Goal: Check status: Check status

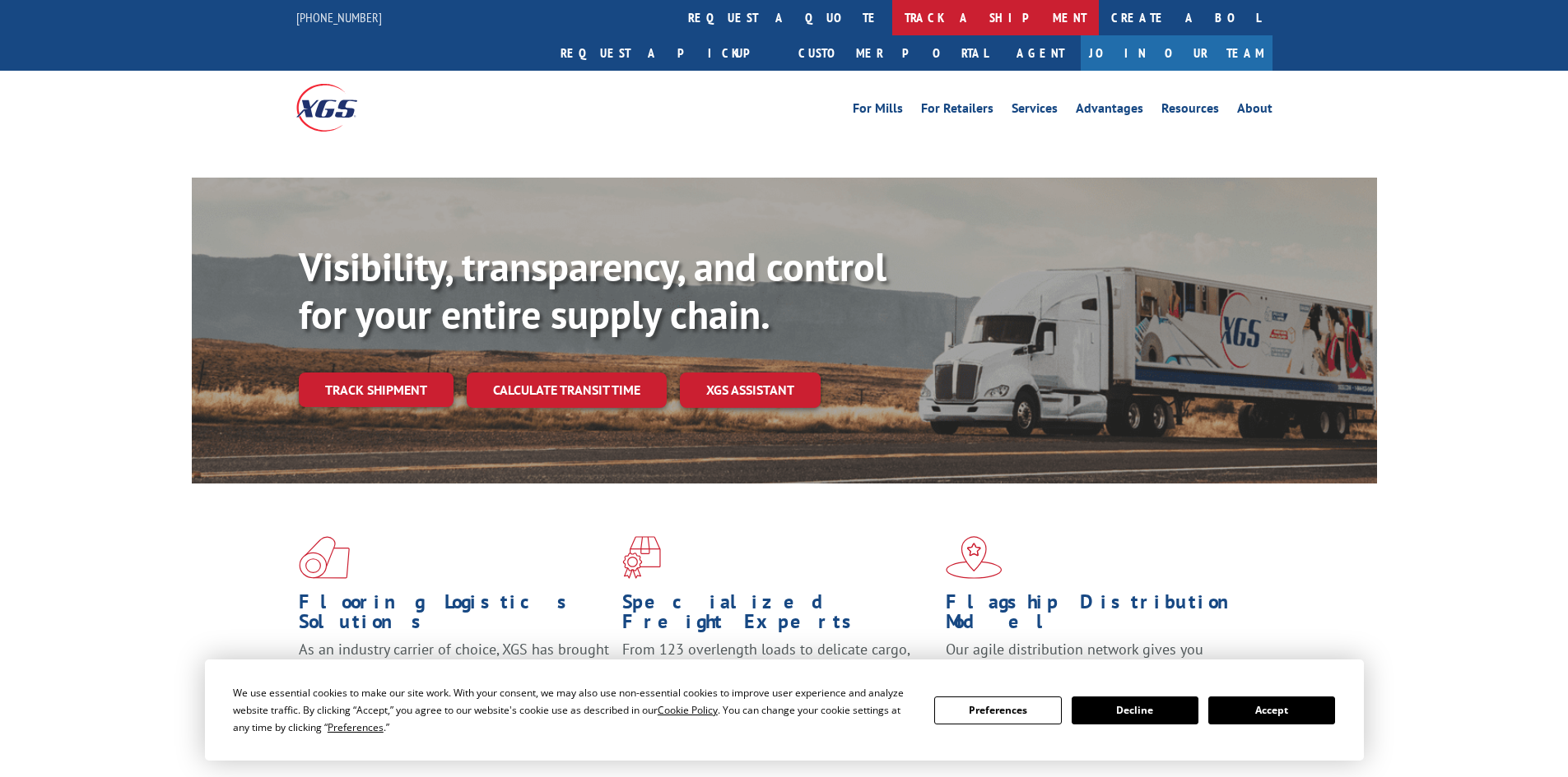
click at [892, 17] on link "track a shipment" at bounding box center [995, 17] width 206 height 35
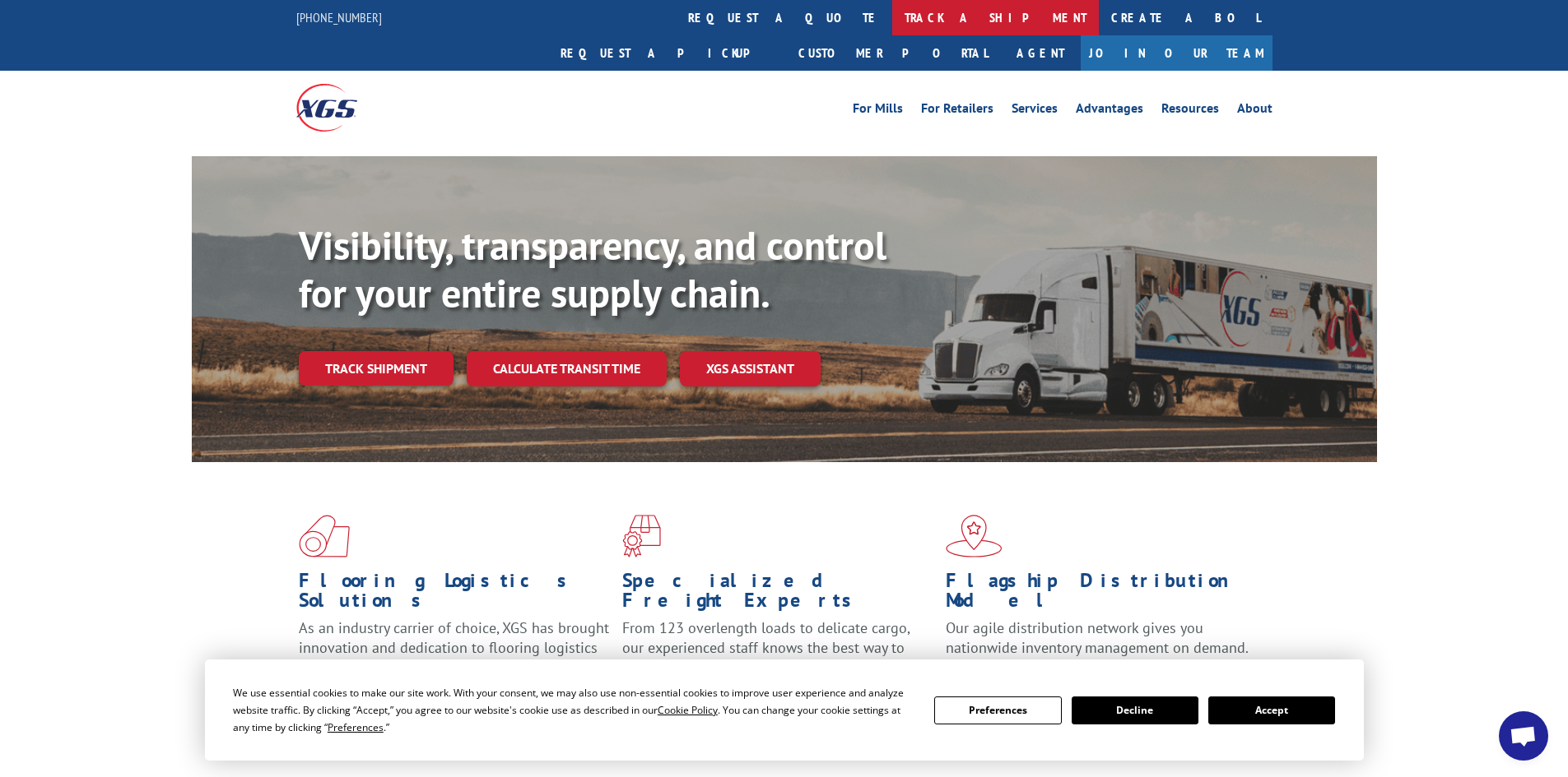
click at [892, 22] on link "track a shipment" at bounding box center [995, 17] width 206 height 35
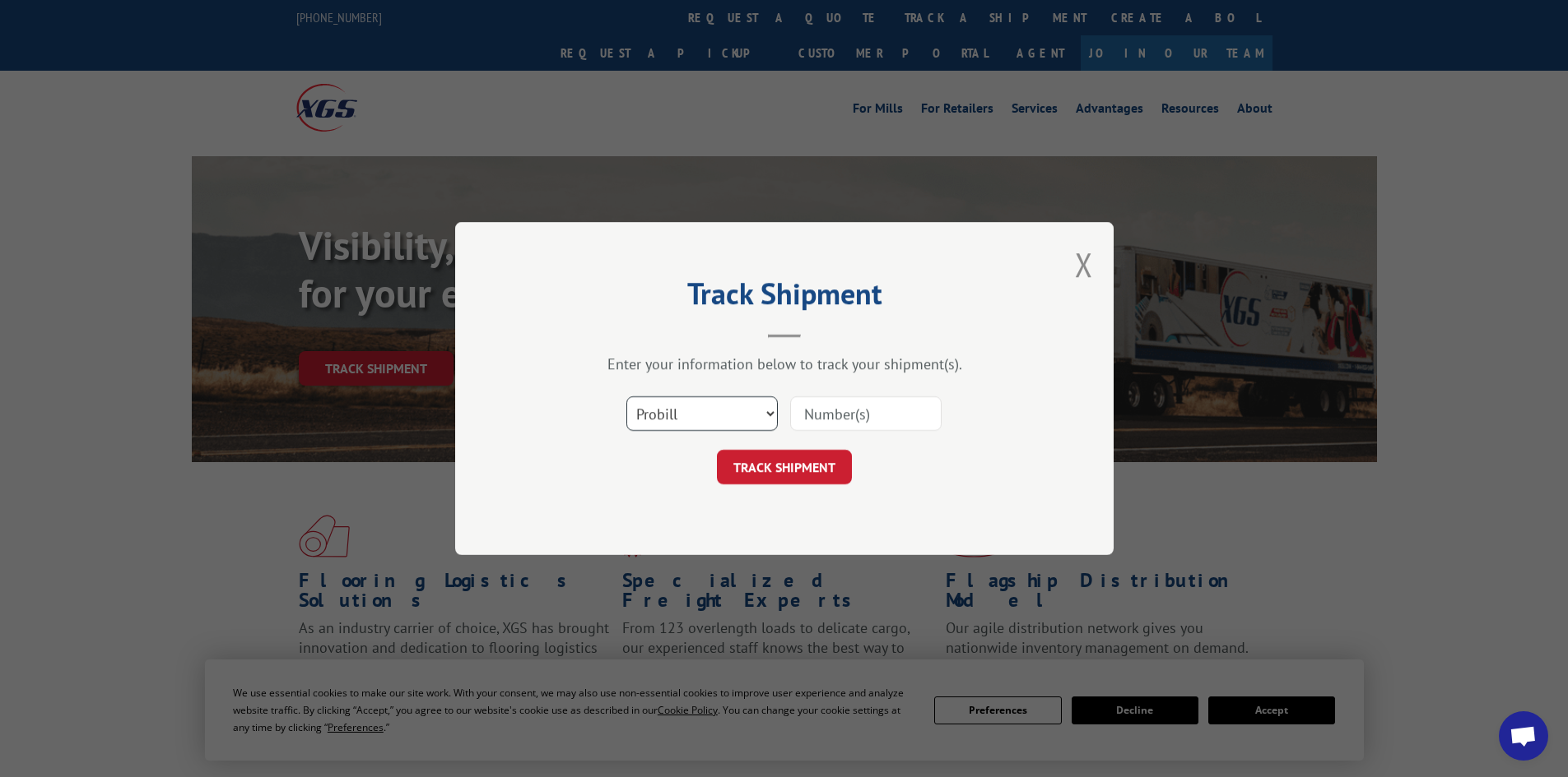
click at [729, 400] on select "Select category... Probill BOL PO" at bounding box center [702, 413] width 151 height 35
select select "bol"
click at [626, 396] on select "Select category... Probill BOL PO" at bounding box center [702, 413] width 151 height 35
click at [859, 413] on input at bounding box center [865, 413] width 151 height 35
paste input "16331229"
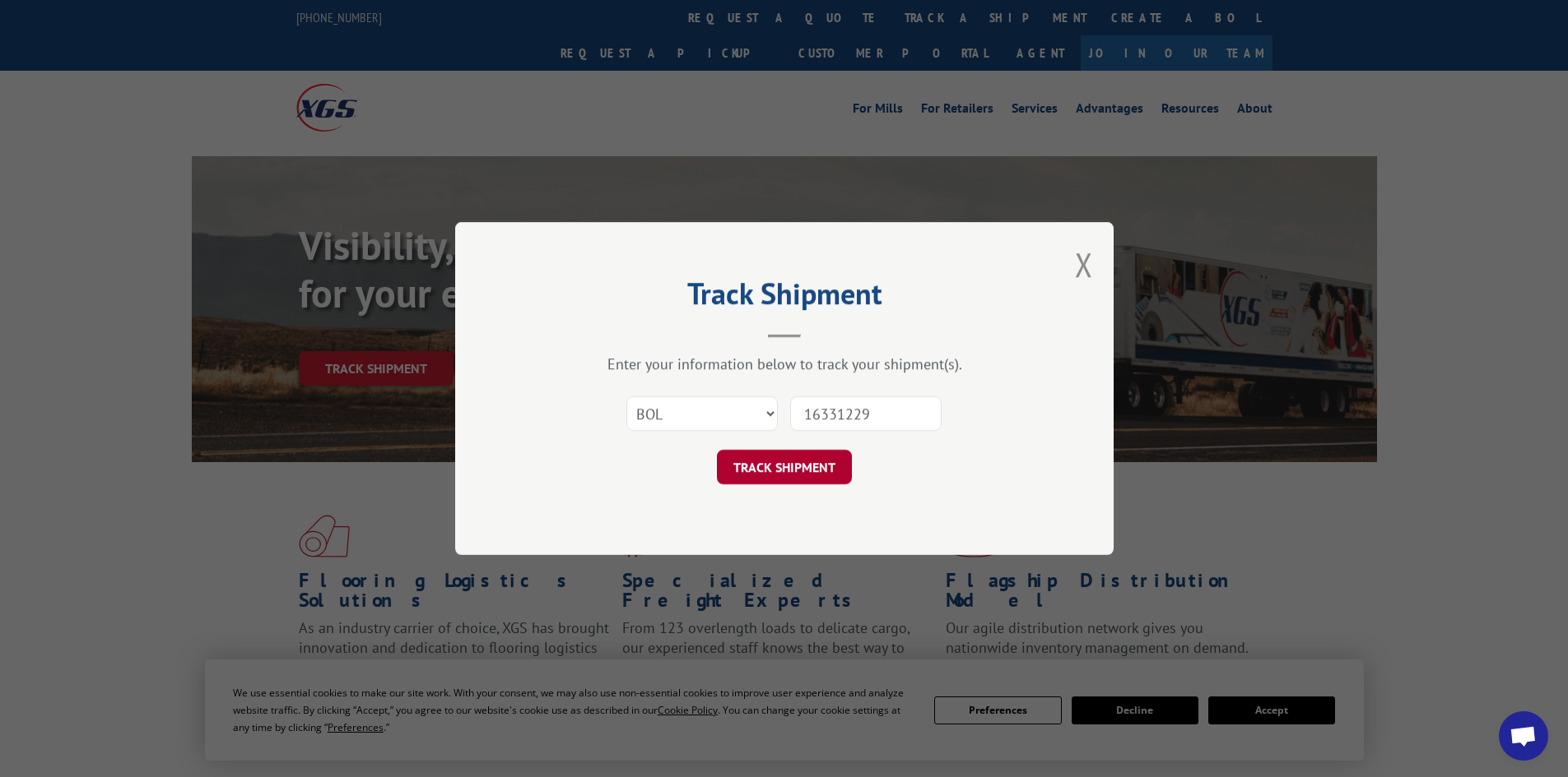
type input "16331229"
click at [802, 469] on button "TRACK SHIPMENT" at bounding box center [784, 467] width 135 height 35
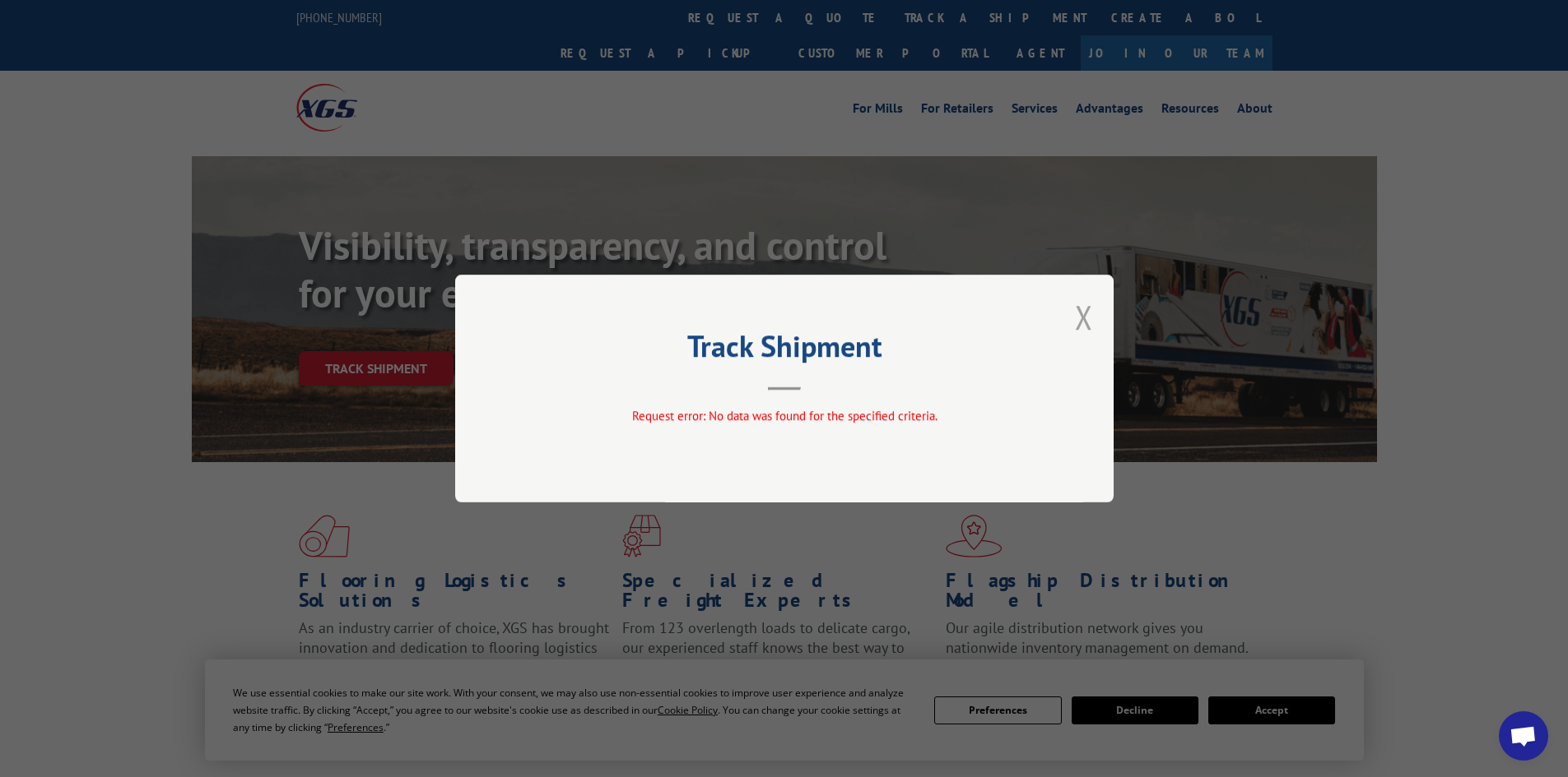
click at [1081, 322] on button "Close modal" at bounding box center [1083, 317] width 18 height 43
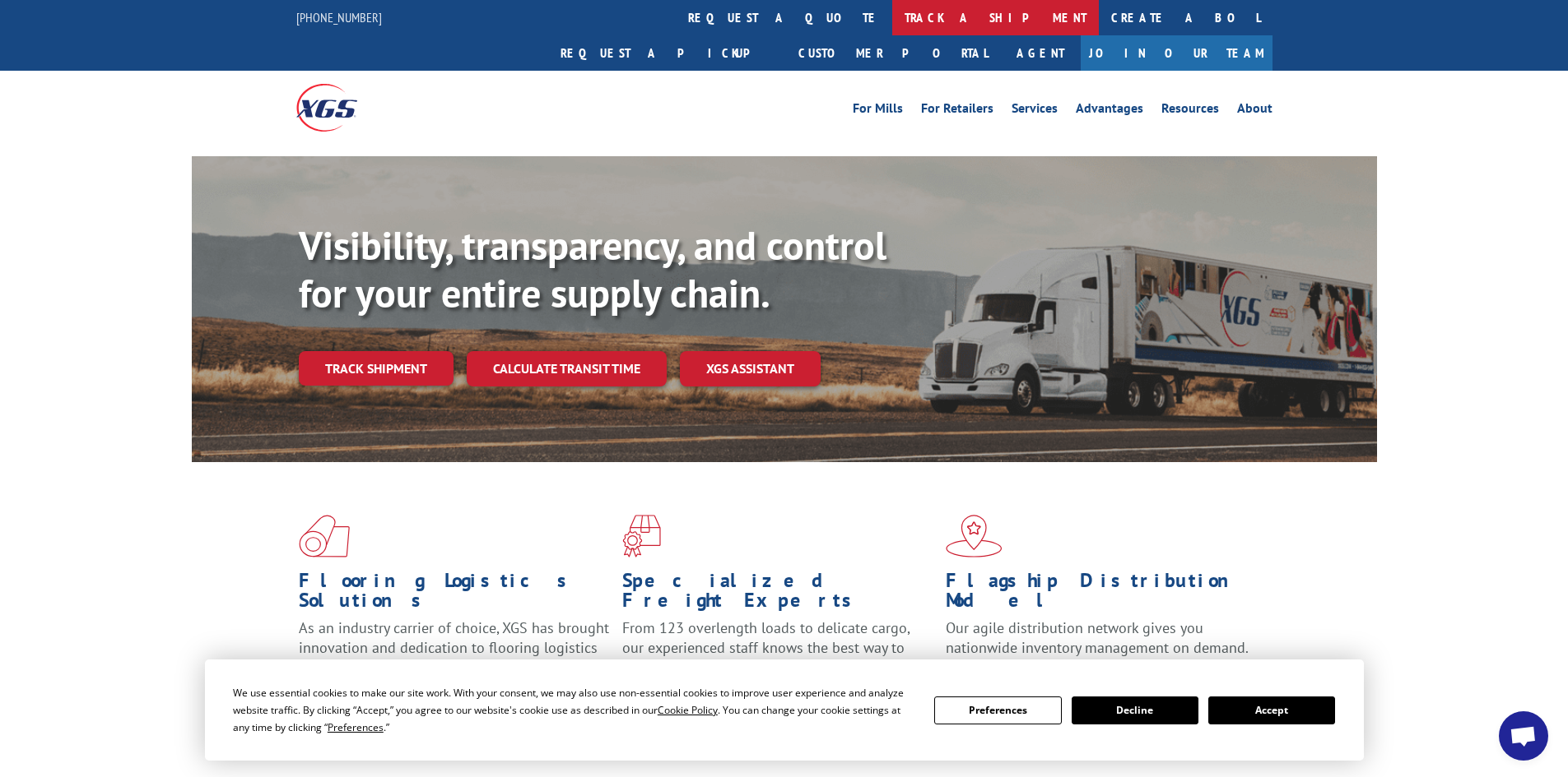
click at [892, 9] on link "track a shipment" at bounding box center [995, 17] width 206 height 35
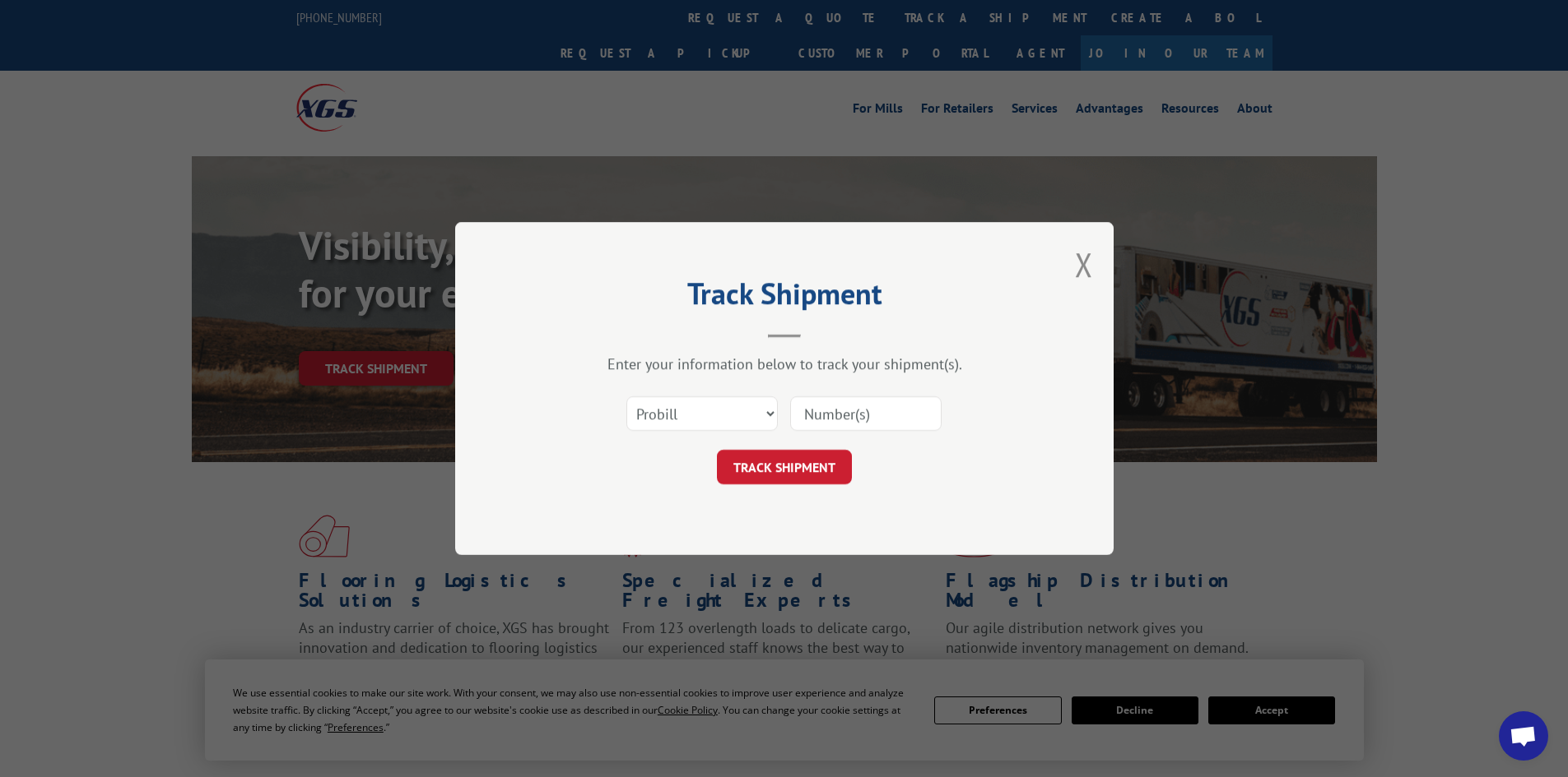
click at [859, 408] on input at bounding box center [865, 413] width 151 height 35
paste input "16331229"
type input "16331229"
click at [782, 464] on button "TRACK SHIPMENT" at bounding box center [784, 467] width 135 height 35
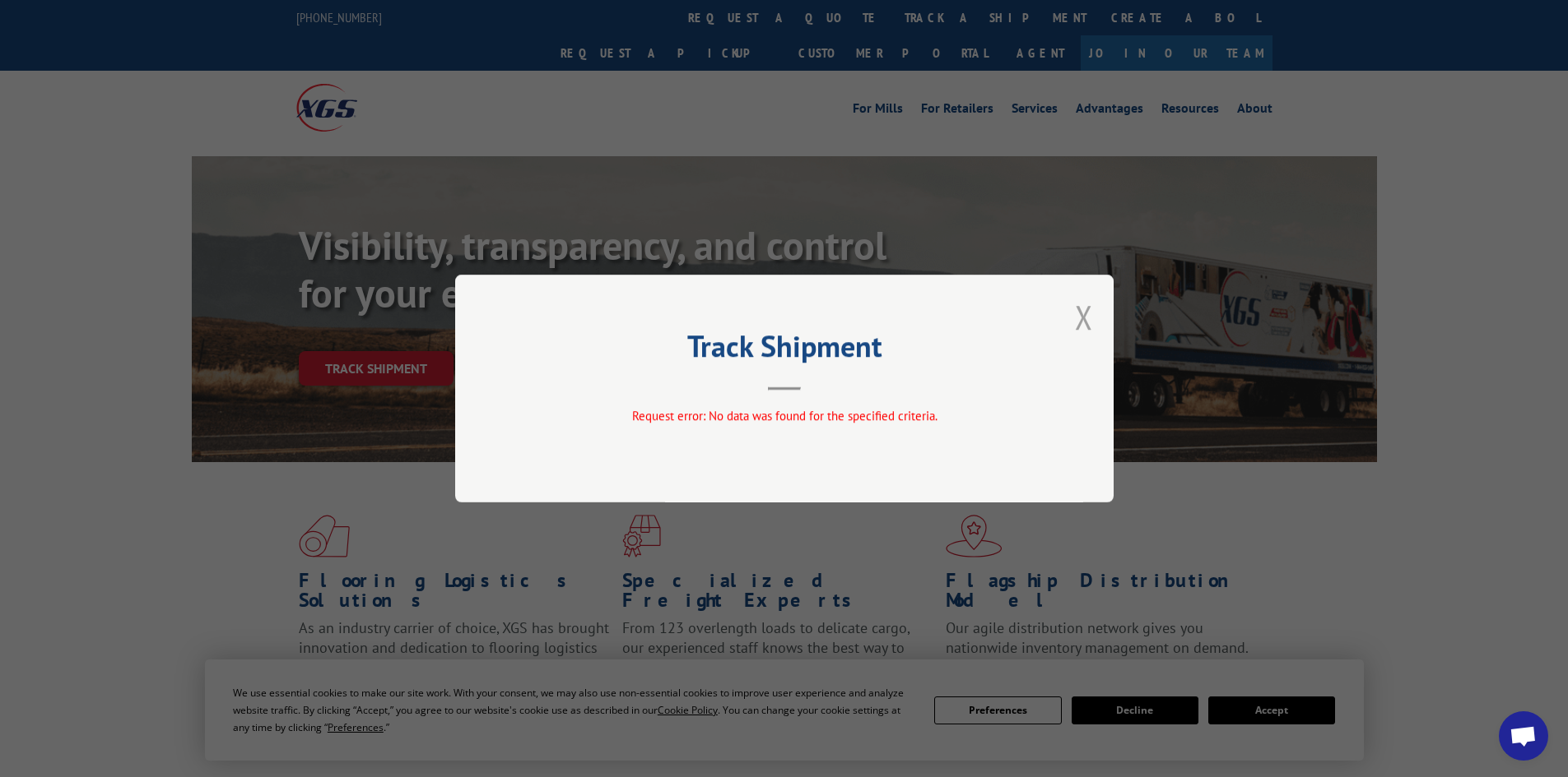
click at [1084, 320] on button "Close modal" at bounding box center [1083, 317] width 18 height 43
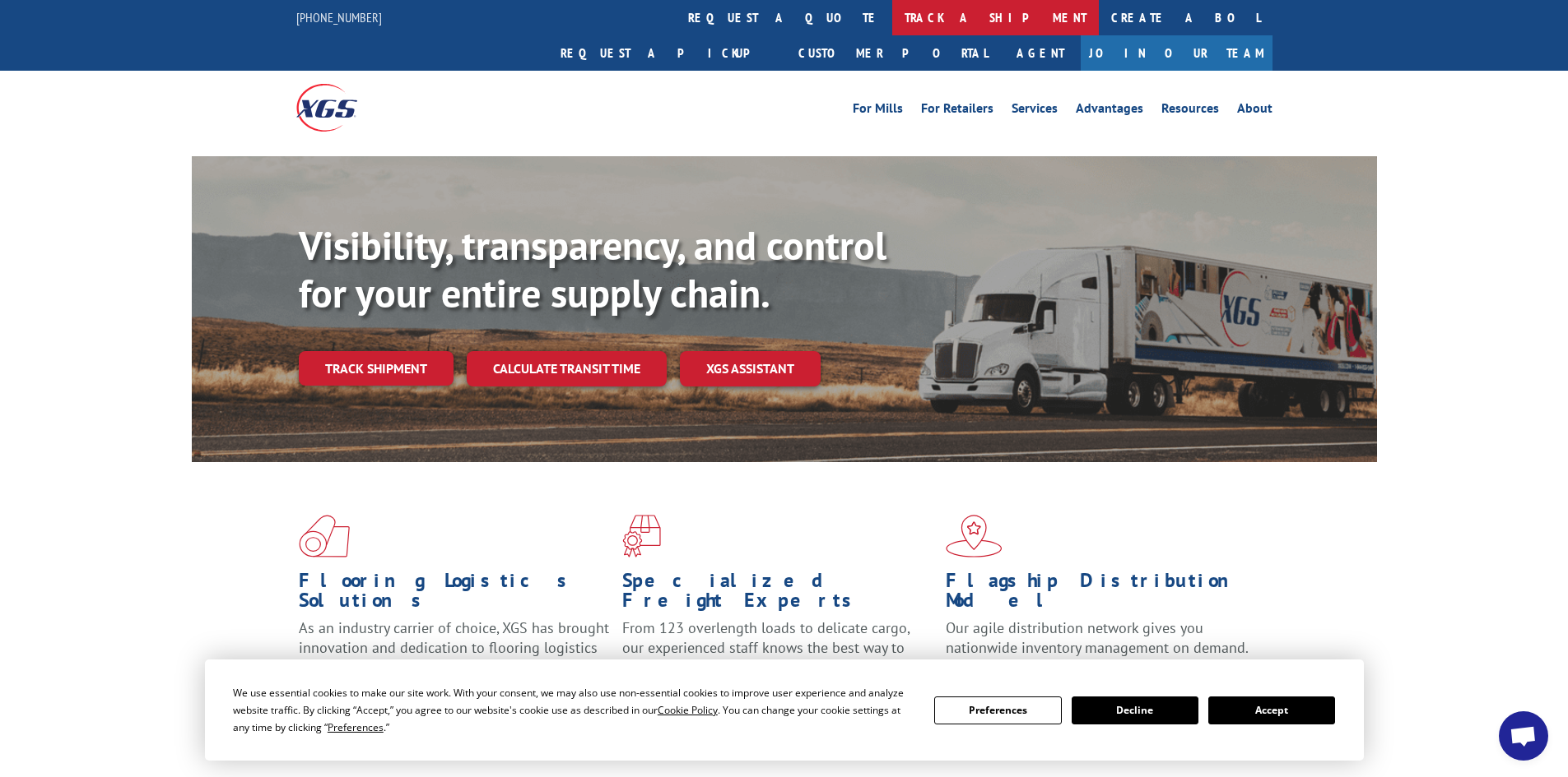
click at [892, 22] on link "track a shipment" at bounding box center [995, 17] width 206 height 35
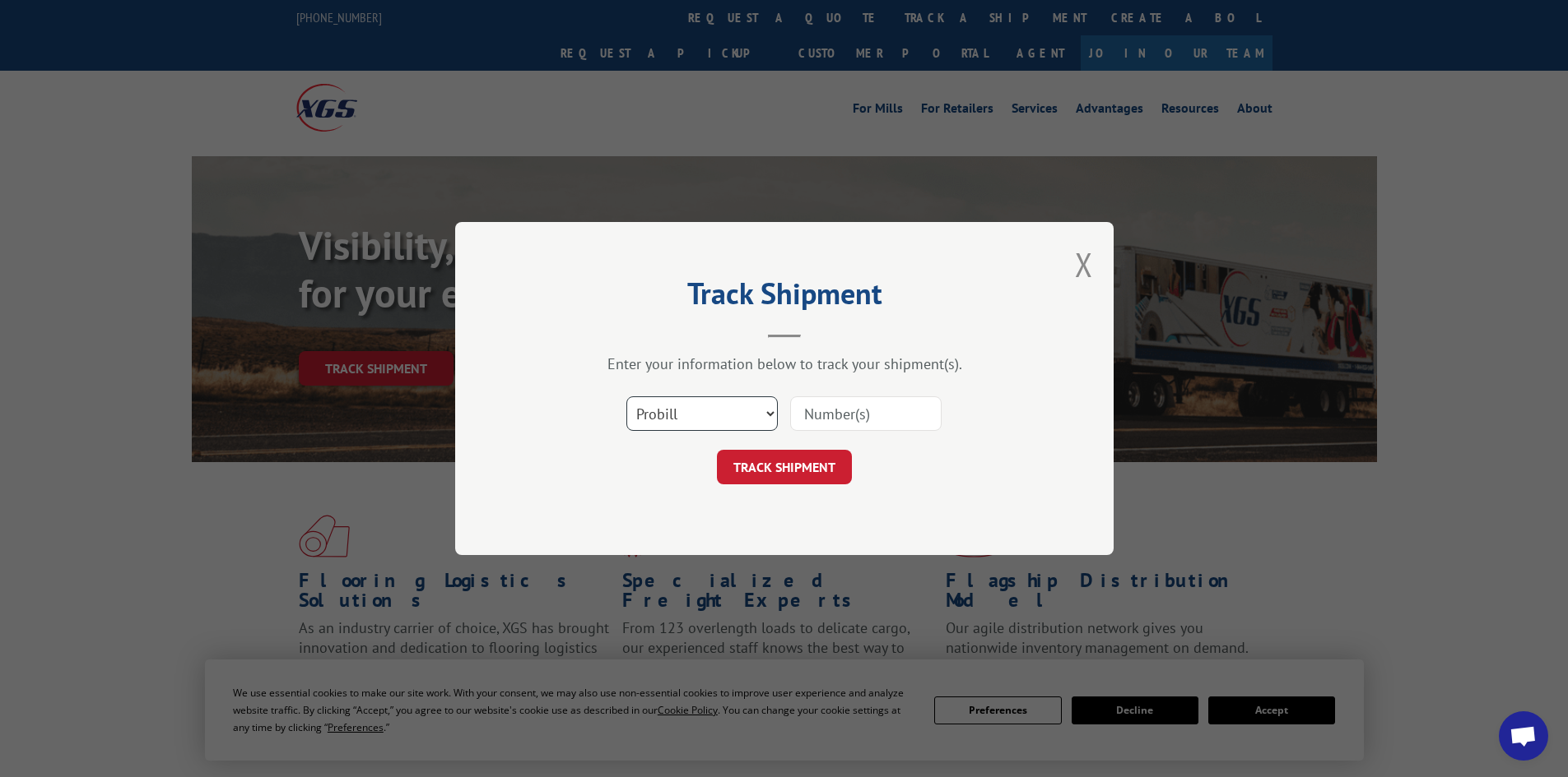
click at [651, 404] on select "Select category... Probill BOL PO" at bounding box center [702, 413] width 151 height 35
select select "po"
click at [626, 396] on select "Select category... Probill BOL PO" at bounding box center [702, 413] width 151 height 35
paste input "09516883"
type input "09516883"
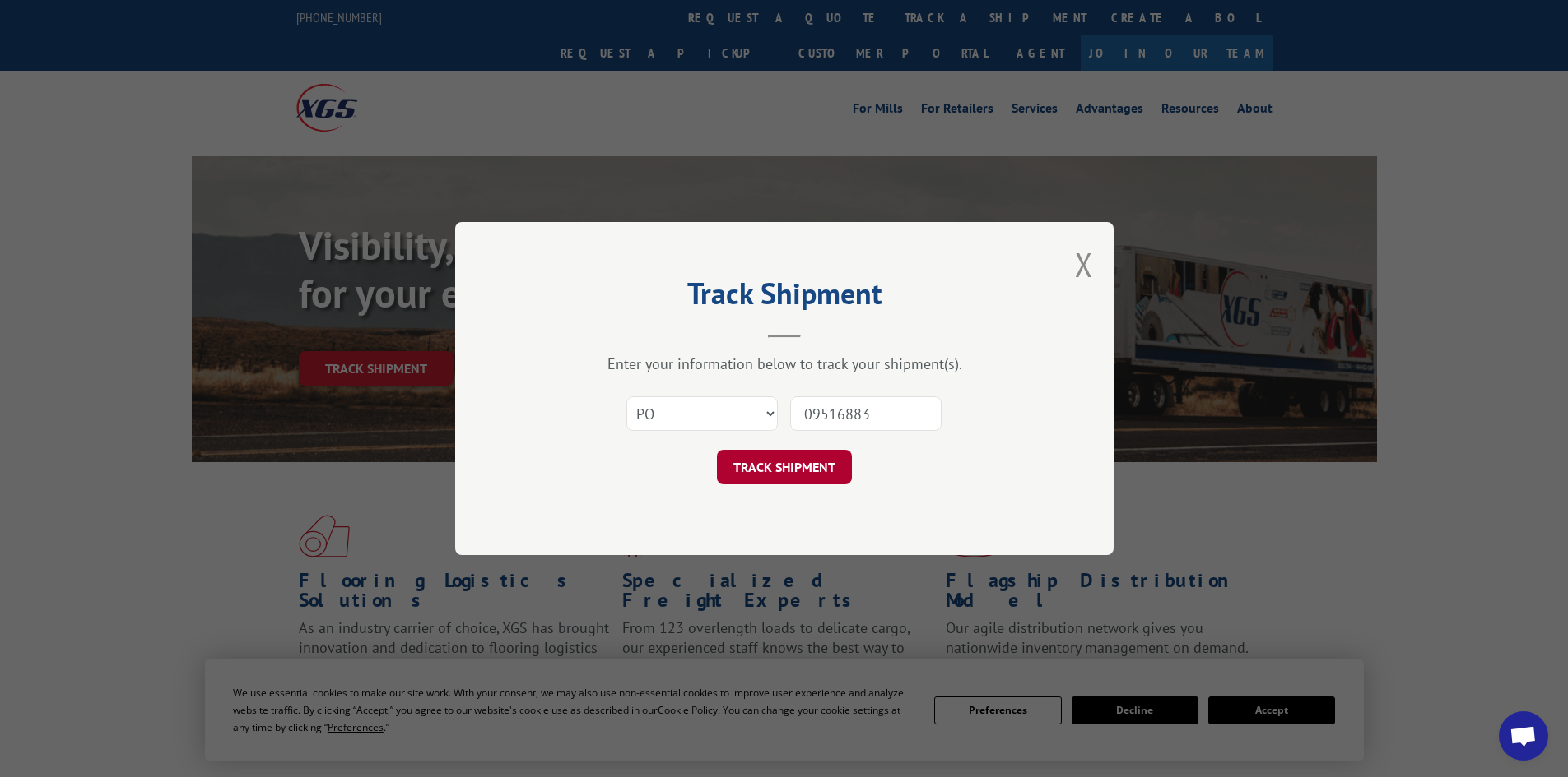
click at [812, 468] on button "TRACK SHIPMENT" at bounding box center [784, 467] width 135 height 35
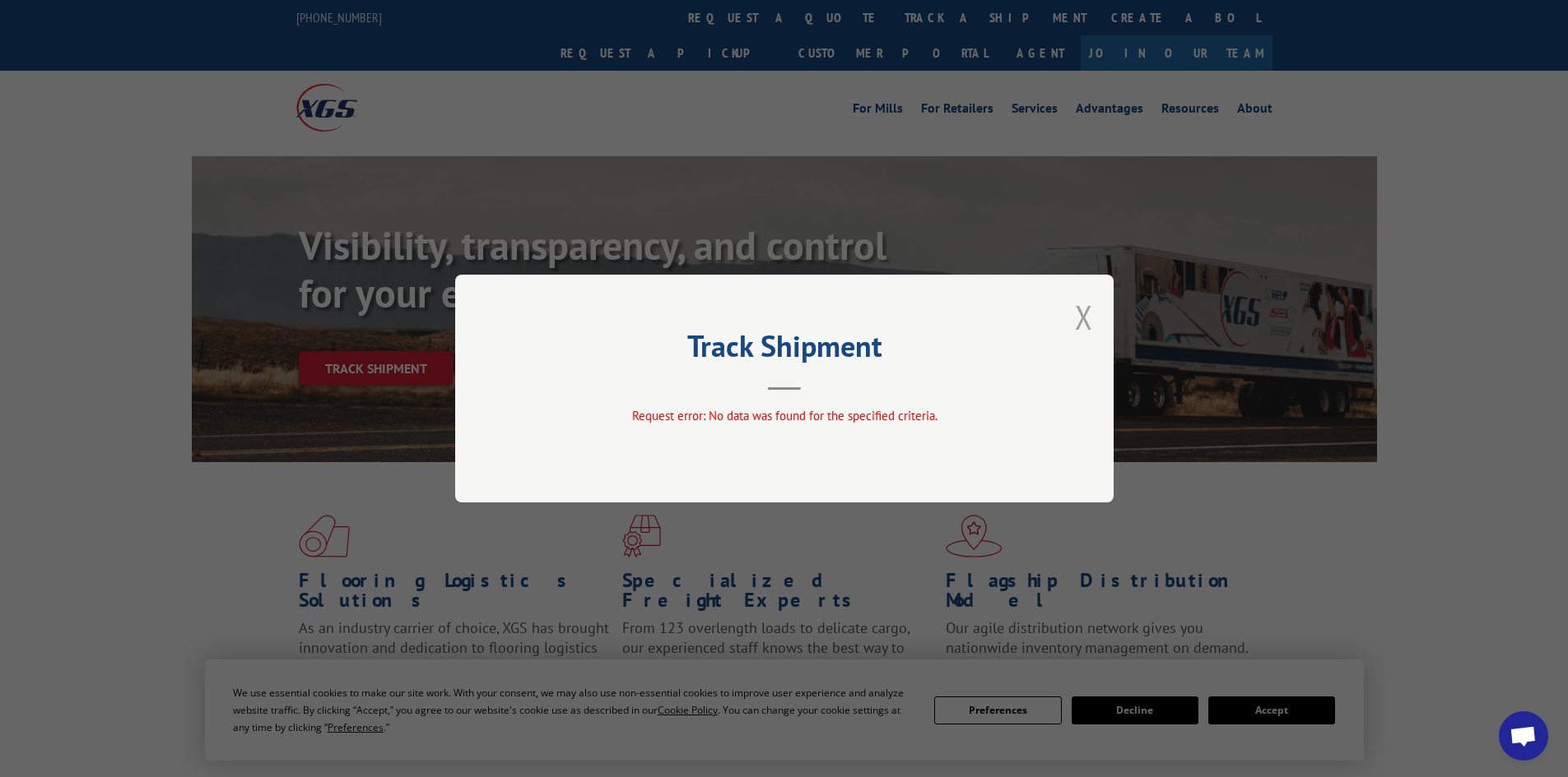
click at [1089, 315] on button "Close modal" at bounding box center [1083, 317] width 18 height 43
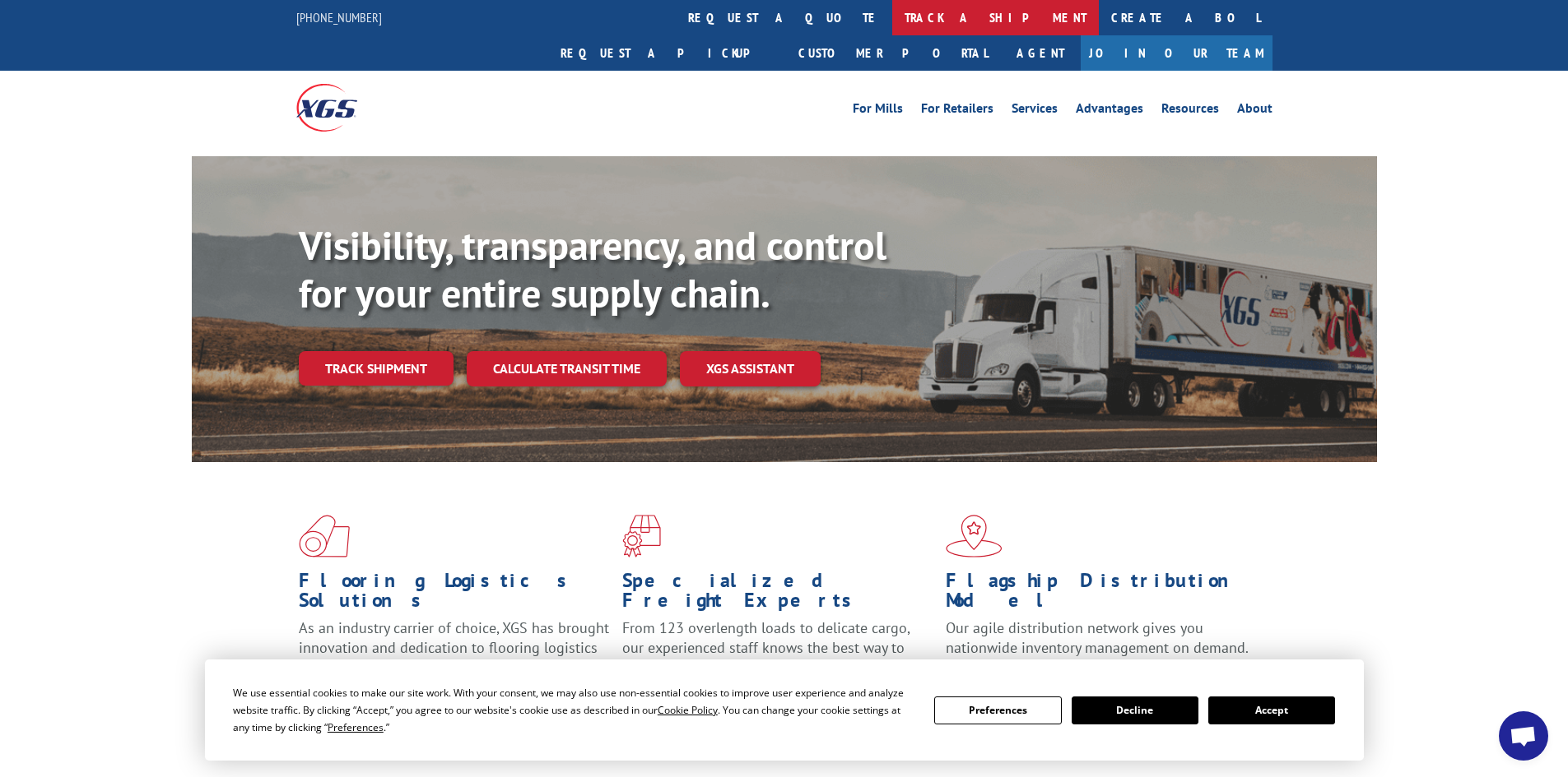
click at [892, 26] on link "track a shipment" at bounding box center [995, 17] width 206 height 35
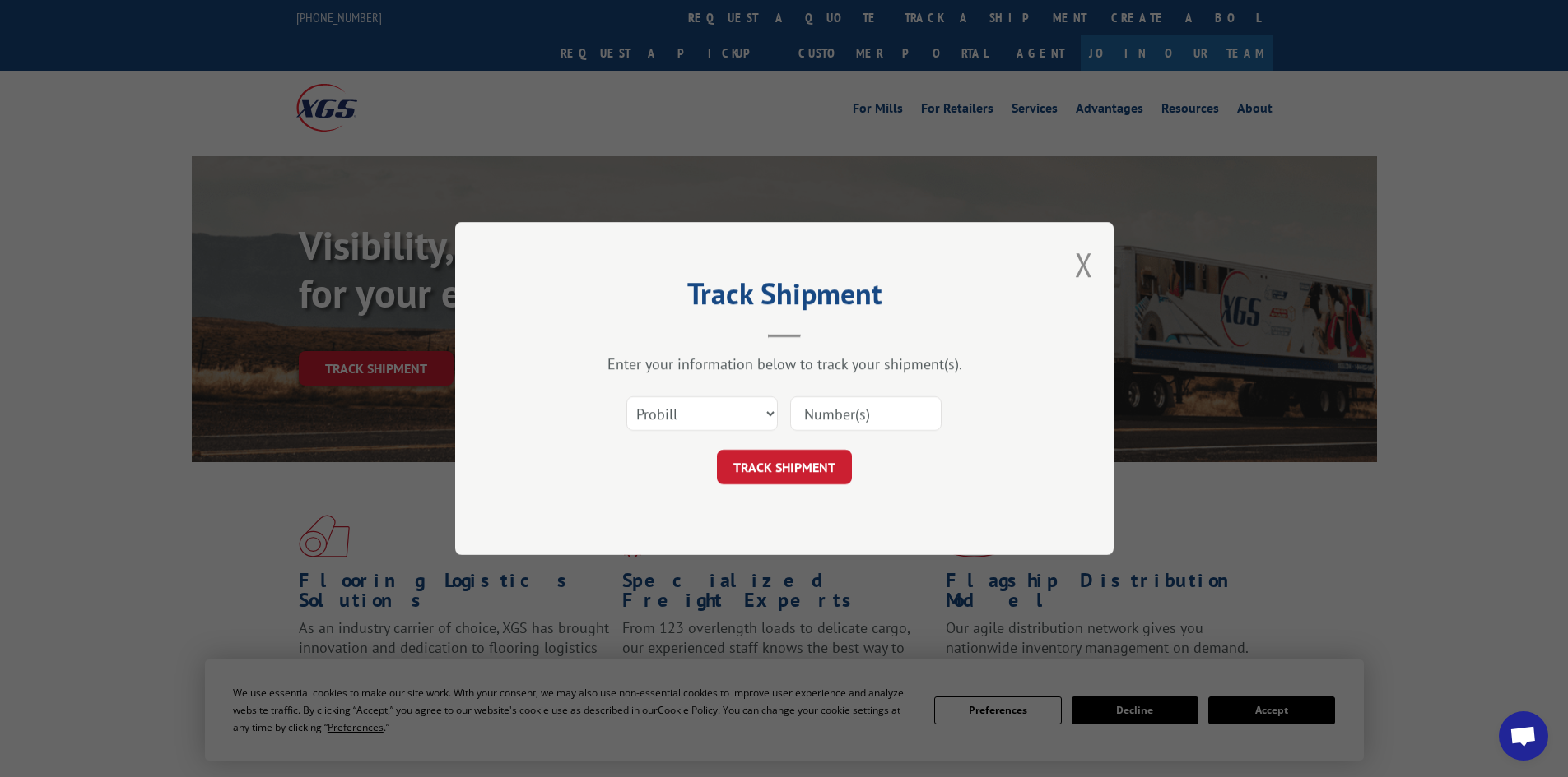
click at [882, 423] on input at bounding box center [865, 413] width 151 height 35
paste input "16331229"
type input "16331229"
click at [825, 472] on button "TRACK SHIPMENT" at bounding box center [784, 467] width 135 height 35
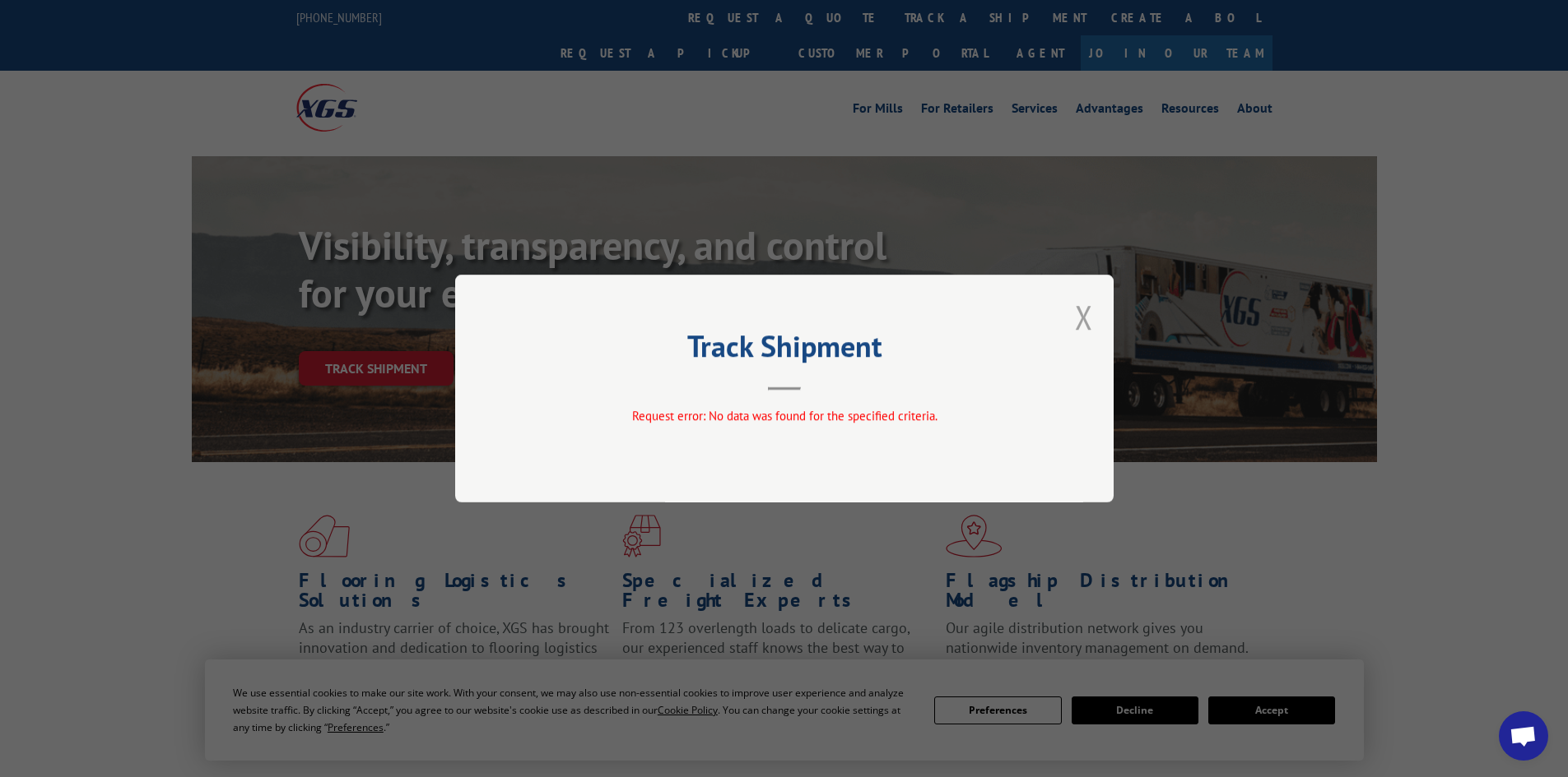
click at [1080, 314] on button "Close modal" at bounding box center [1083, 317] width 18 height 43
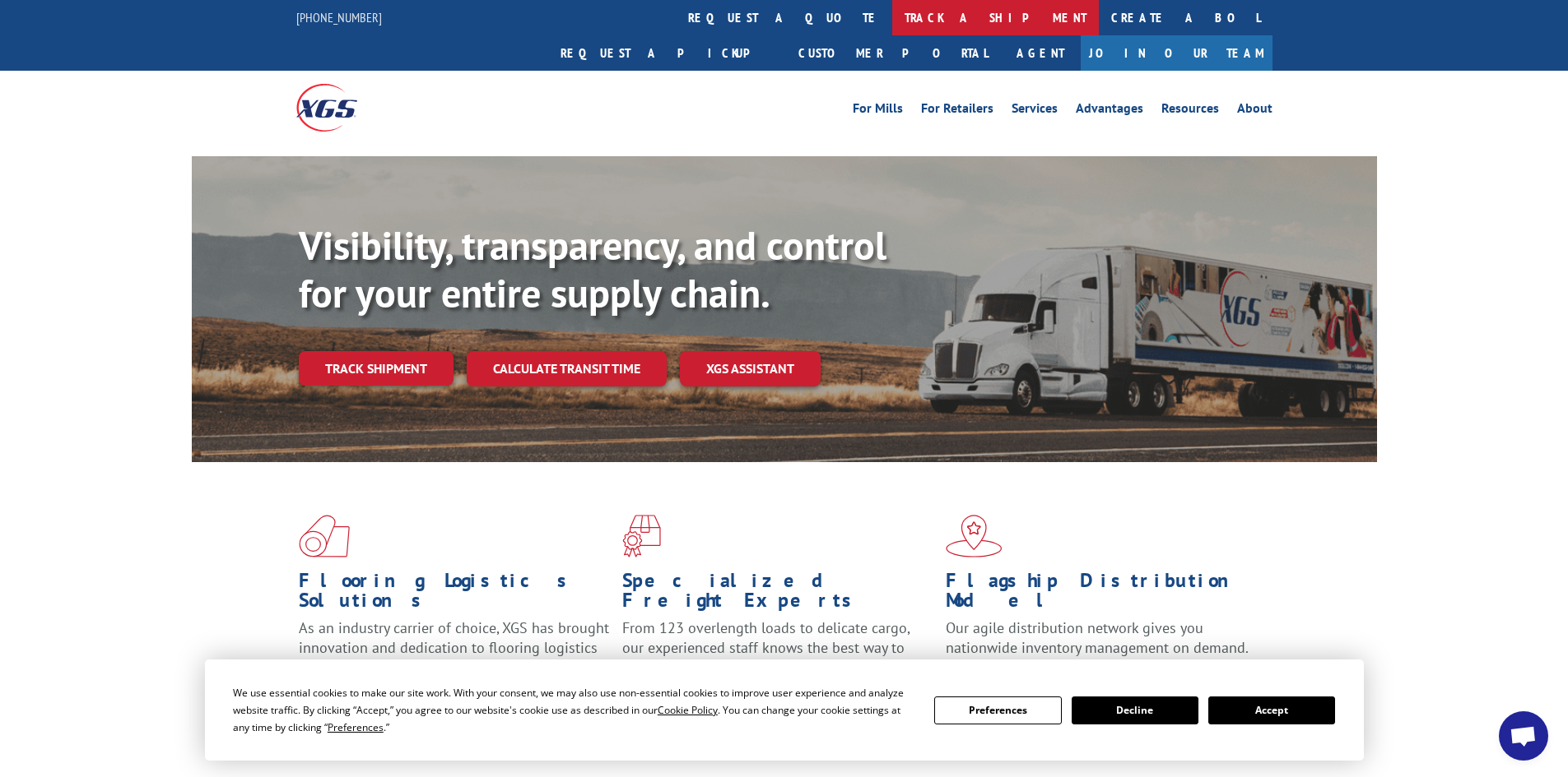
click at [892, 12] on link "track a shipment" at bounding box center [995, 17] width 206 height 35
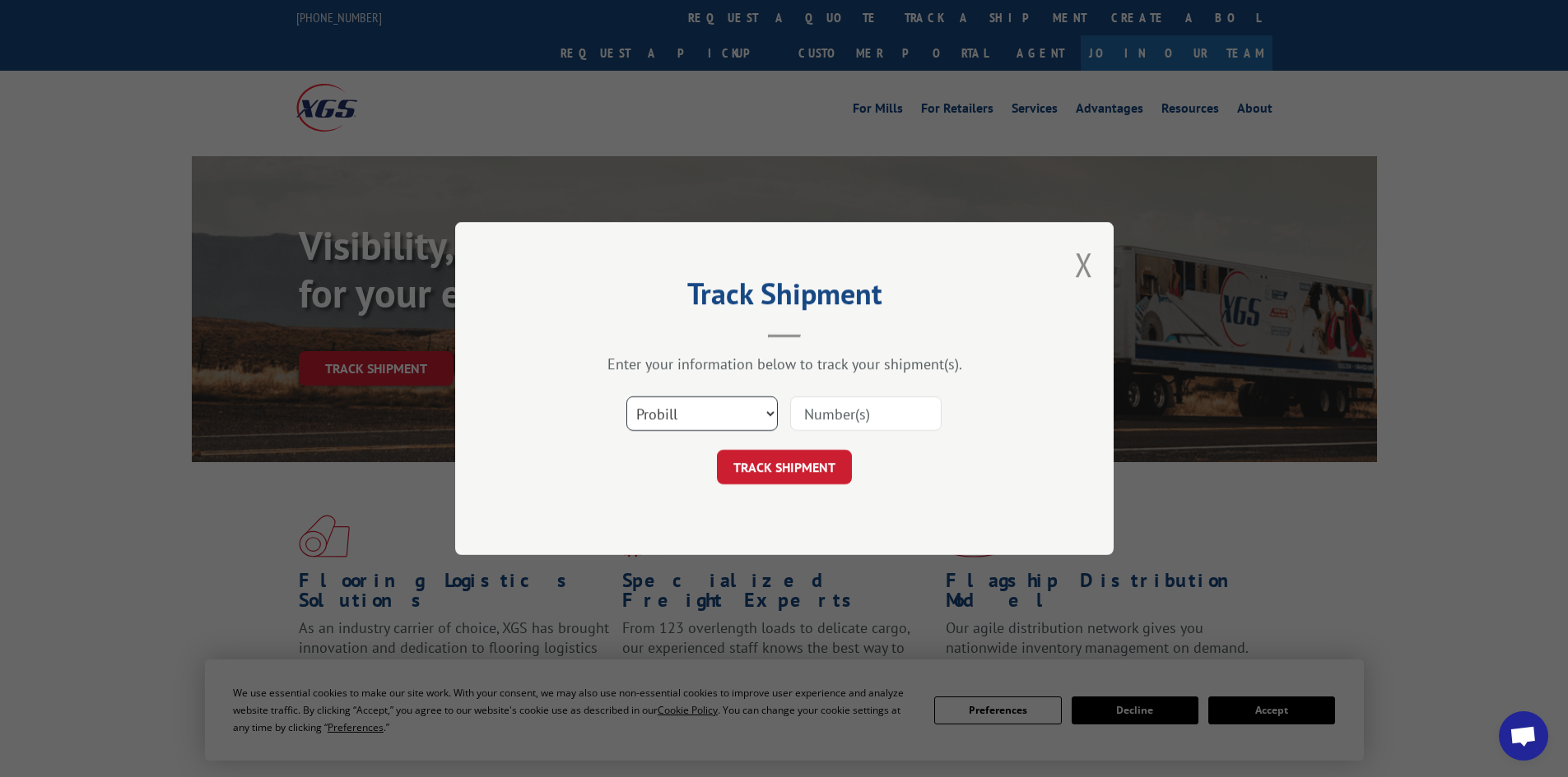
click at [678, 412] on select "Select category... Probill BOL PO" at bounding box center [702, 413] width 151 height 35
select select "bol"
click at [626, 396] on select "Select category... Probill BOL PO" at bounding box center [702, 413] width 151 height 35
click at [890, 411] on input at bounding box center [865, 413] width 151 height 35
paste input "5247762"
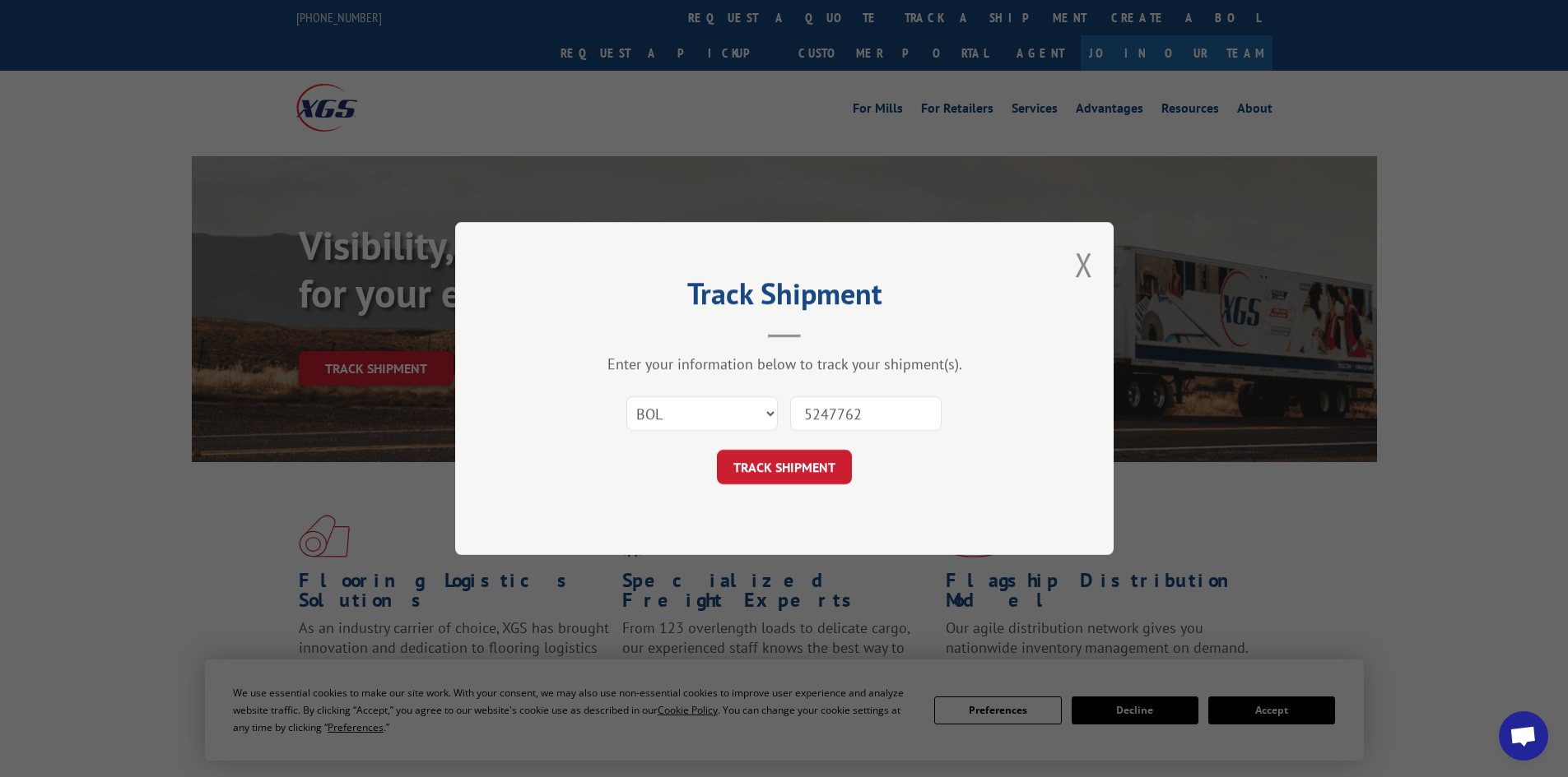
type input "5247762"
click at [780, 488] on div "Track Shipment Enter your information below to track your shipment(s). Select c…" at bounding box center [784, 388] width 658 height 333
click at [781, 475] on button "TRACK SHIPMENT" at bounding box center [784, 467] width 135 height 35
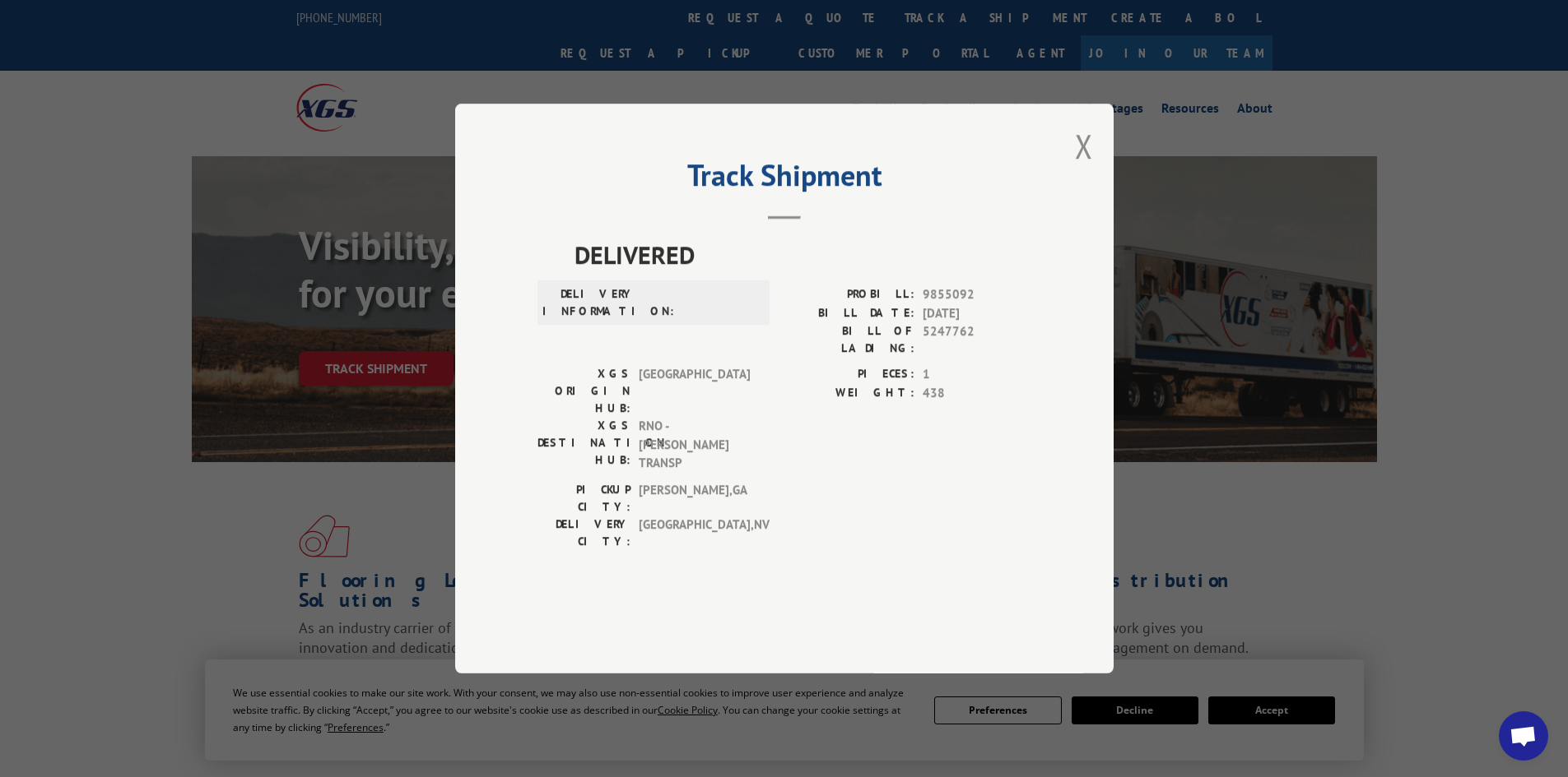
click at [1081, 168] on button "Close modal" at bounding box center [1083, 146] width 18 height 43
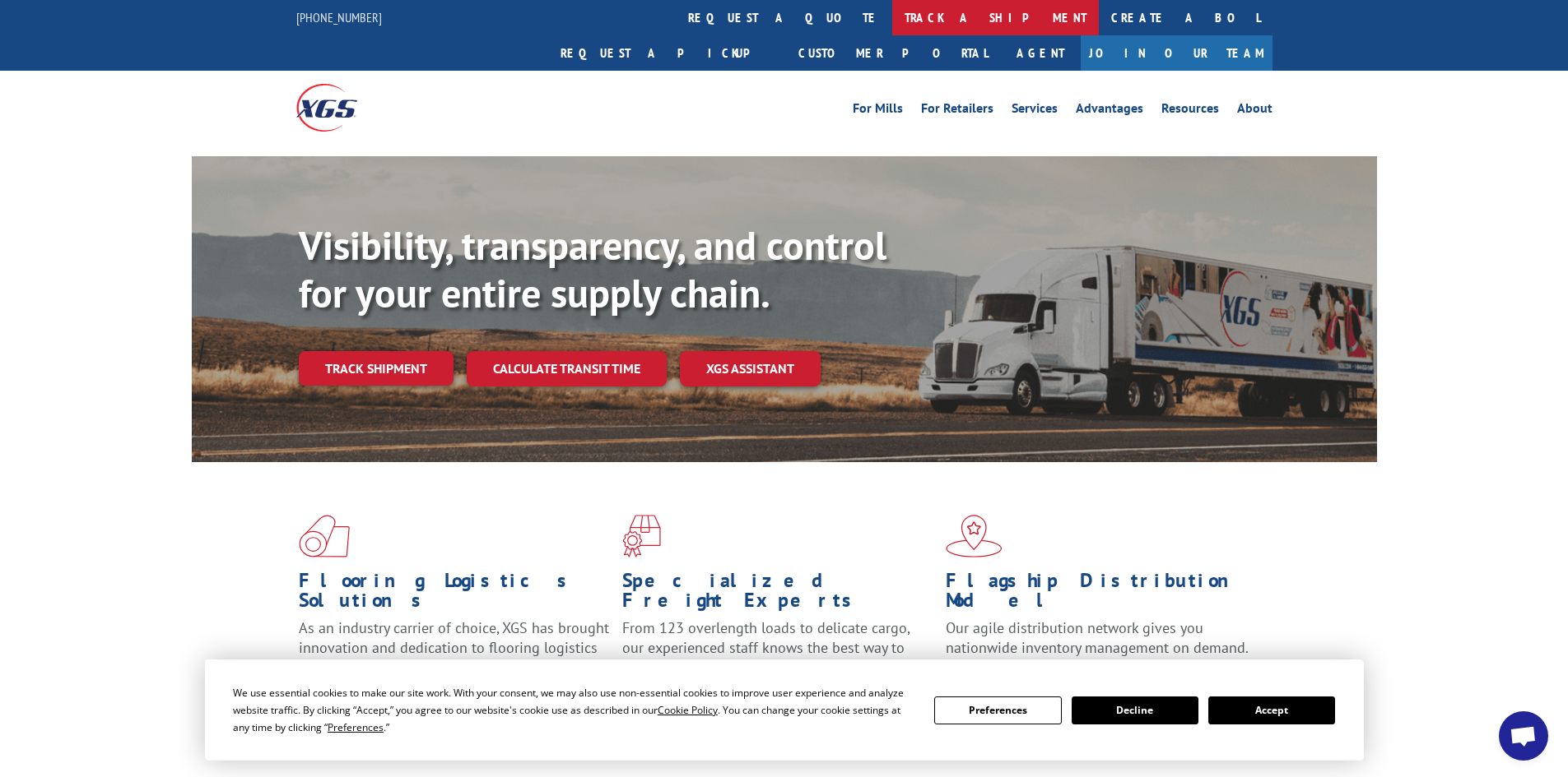
click at [892, 17] on link "track a shipment" at bounding box center [995, 17] width 206 height 35
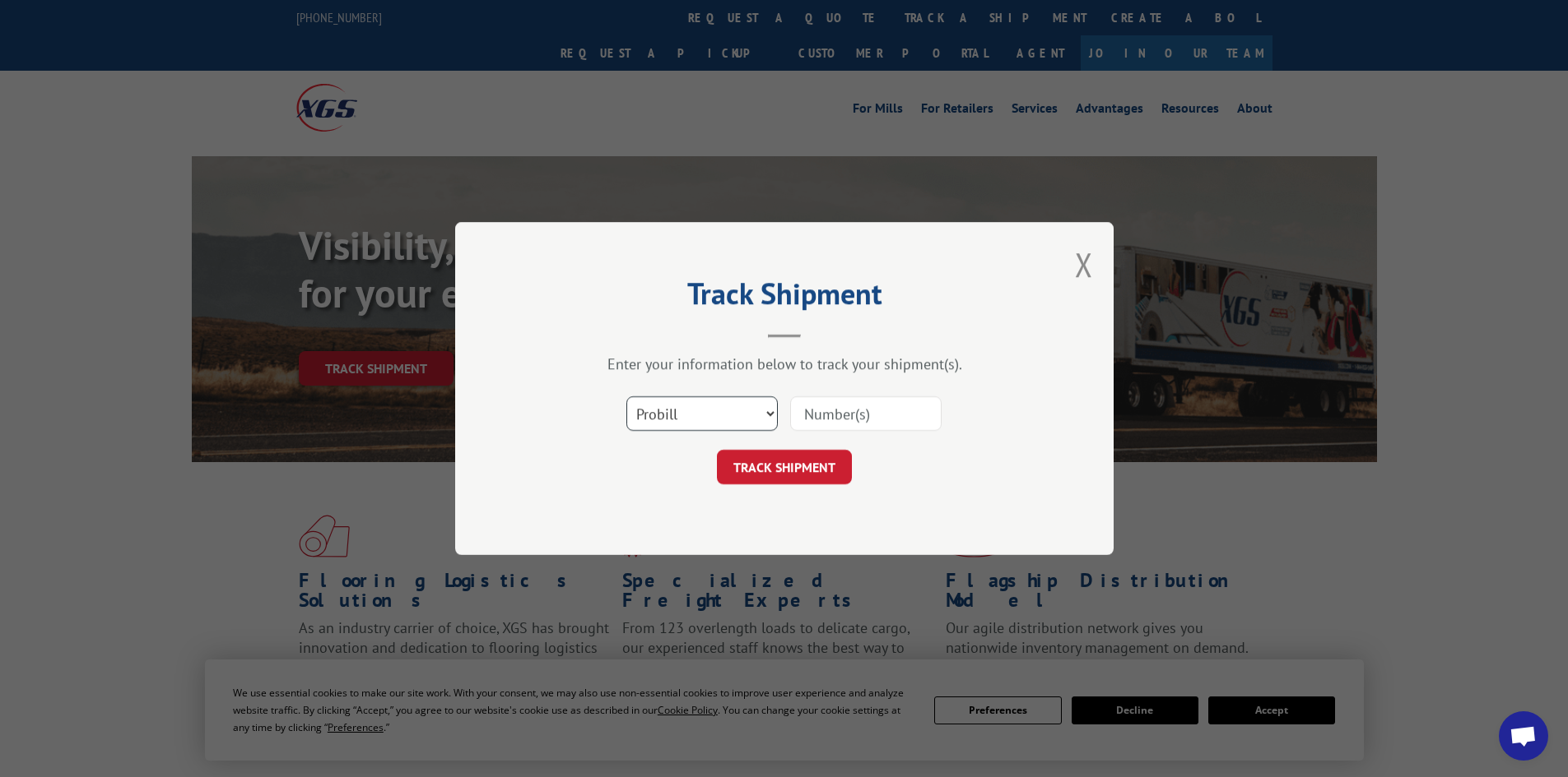
click at [683, 416] on select "Select category... Probill BOL PO" at bounding box center [702, 413] width 151 height 35
click at [845, 415] on input at bounding box center [865, 413] width 151 height 35
paste input "17517619"
type input "17517619"
click at [816, 475] on button "TRACK SHIPMENT" at bounding box center [784, 467] width 135 height 35
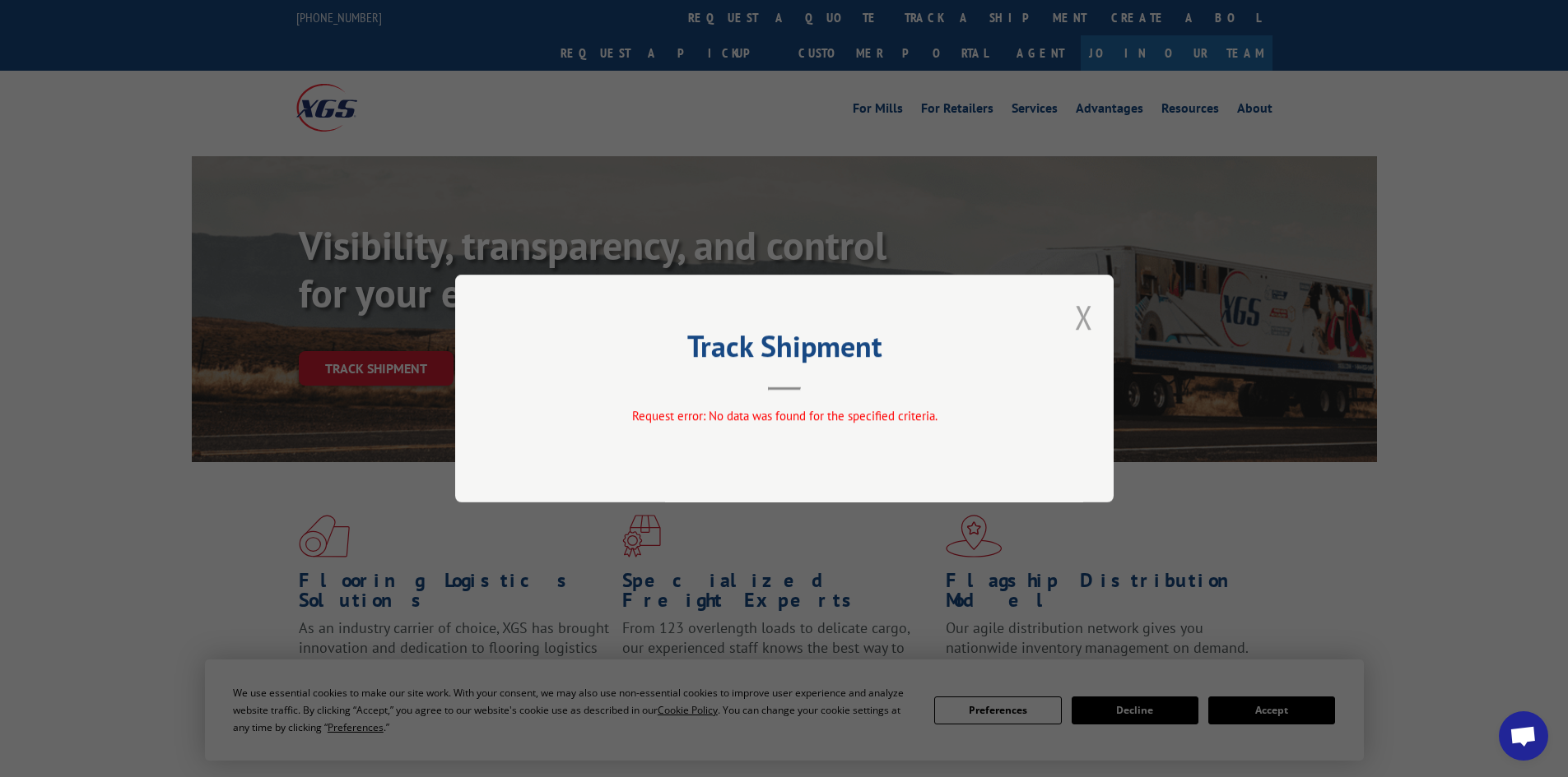
click at [1081, 323] on button "Close modal" at bounding box center [1083, 317] width 18 height 43
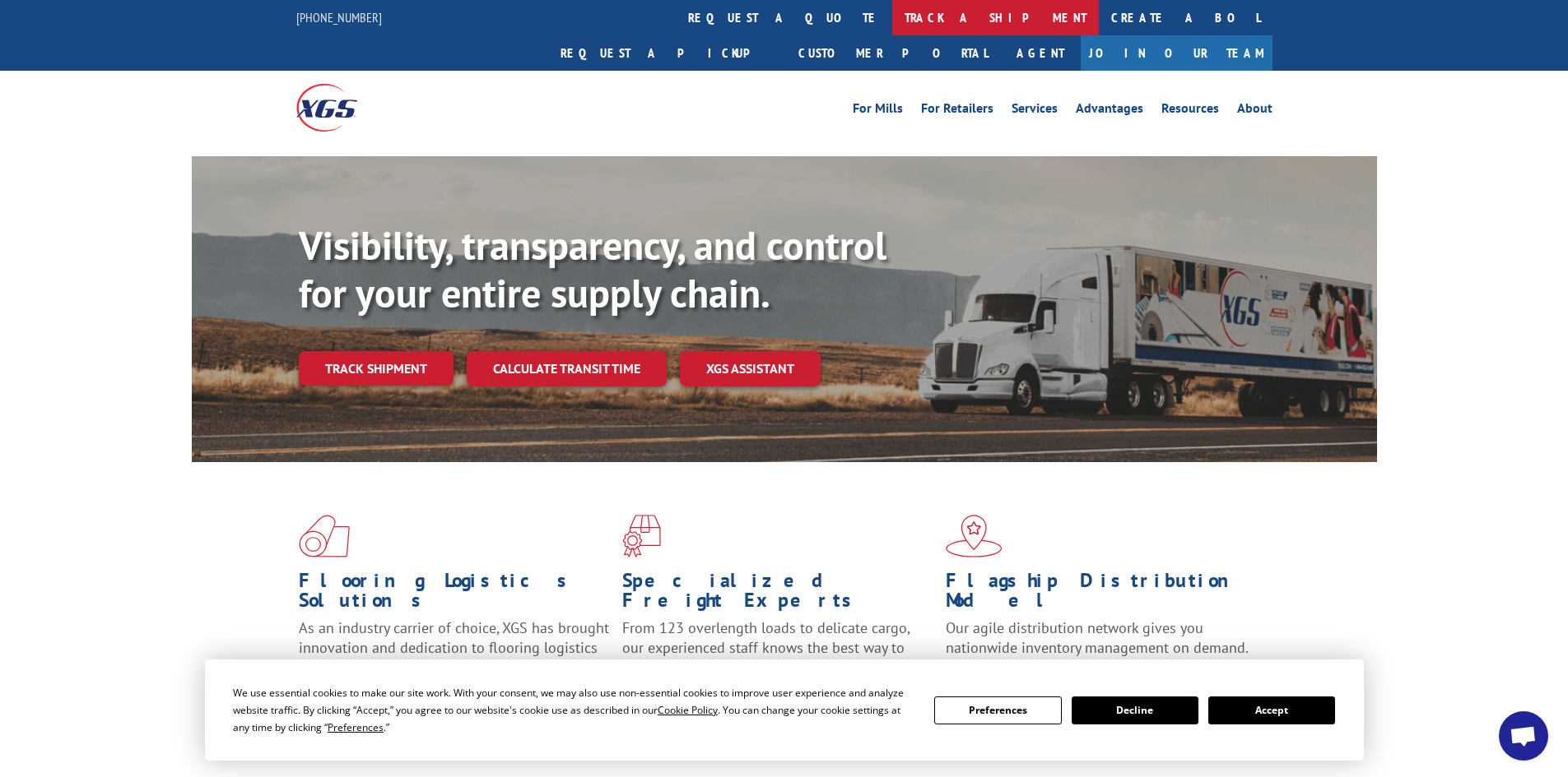
click at [892, 11] on link "track a shipment" at bounding box center [995, 17] width 206 height 35
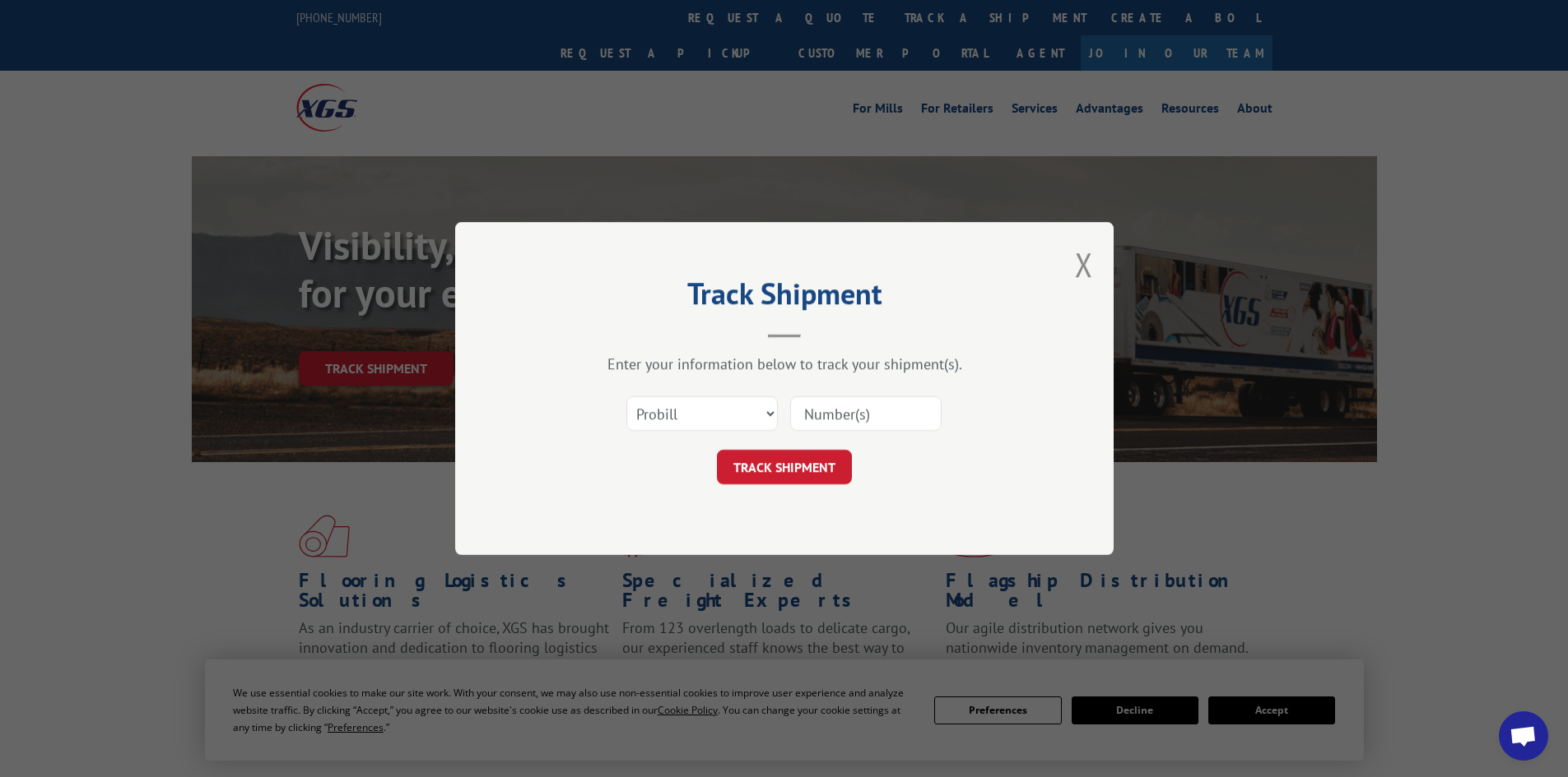
click at [681, 436] on div "Select category... Probill BOL PO" at bounding box center [784, 413] width 494 height 54
click at [681, 418] on select "Select category... Probill BOL PO" at bounding box center [702, 413] width 151 height 35
select select "bol"
click at [626, 396] on select "Select category... Probill BOL PO" at bounding box center [702, 413] width 151 height 35
click at [865, 415] on input at bounding box center [865, 413] width 151 height 35
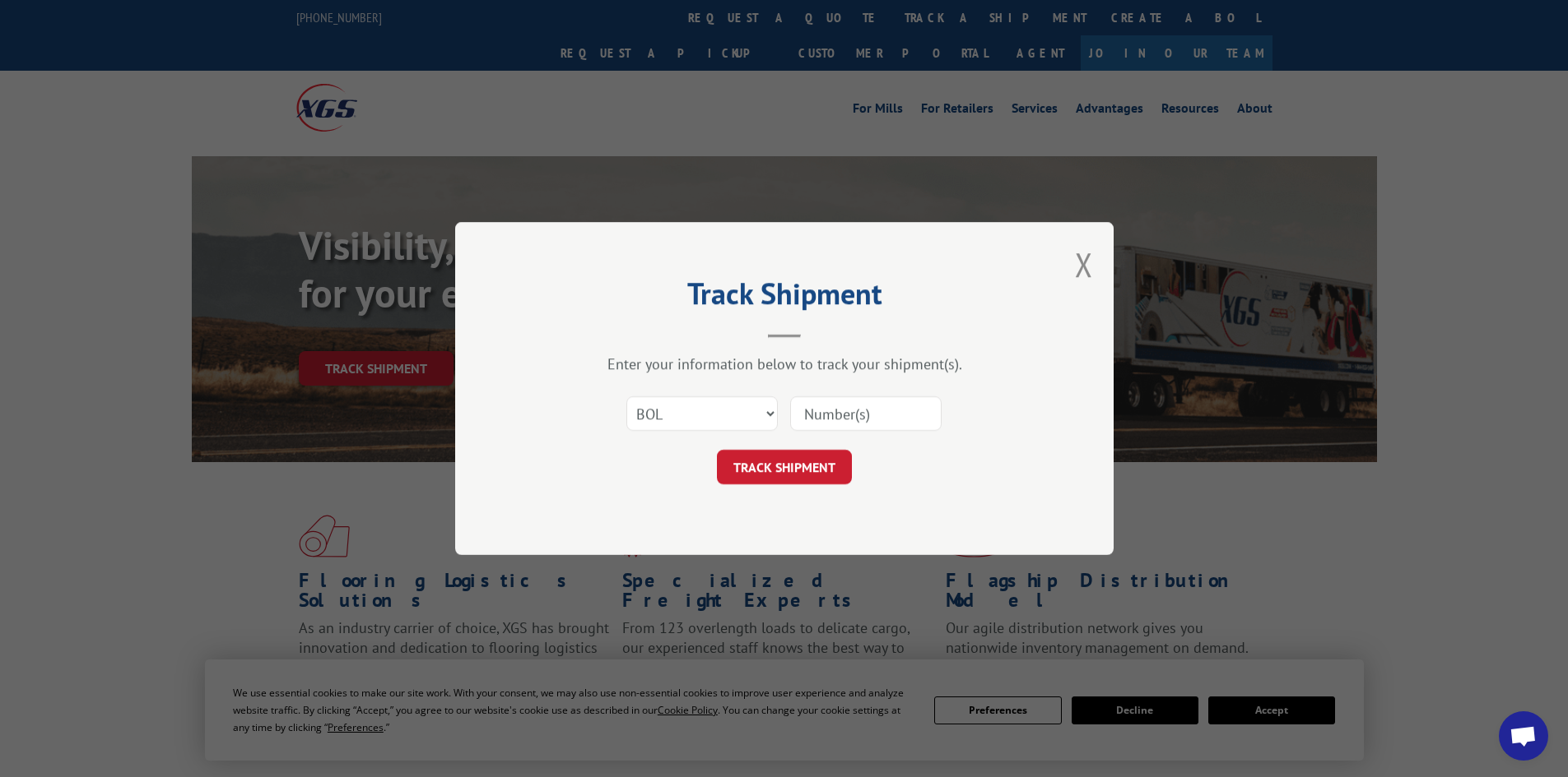
paste input "17517619"
type input "17517619"
click at [769, 467] on button "TRACK SHIPMENT" at bounding box center [784, 467] width 135 height 35
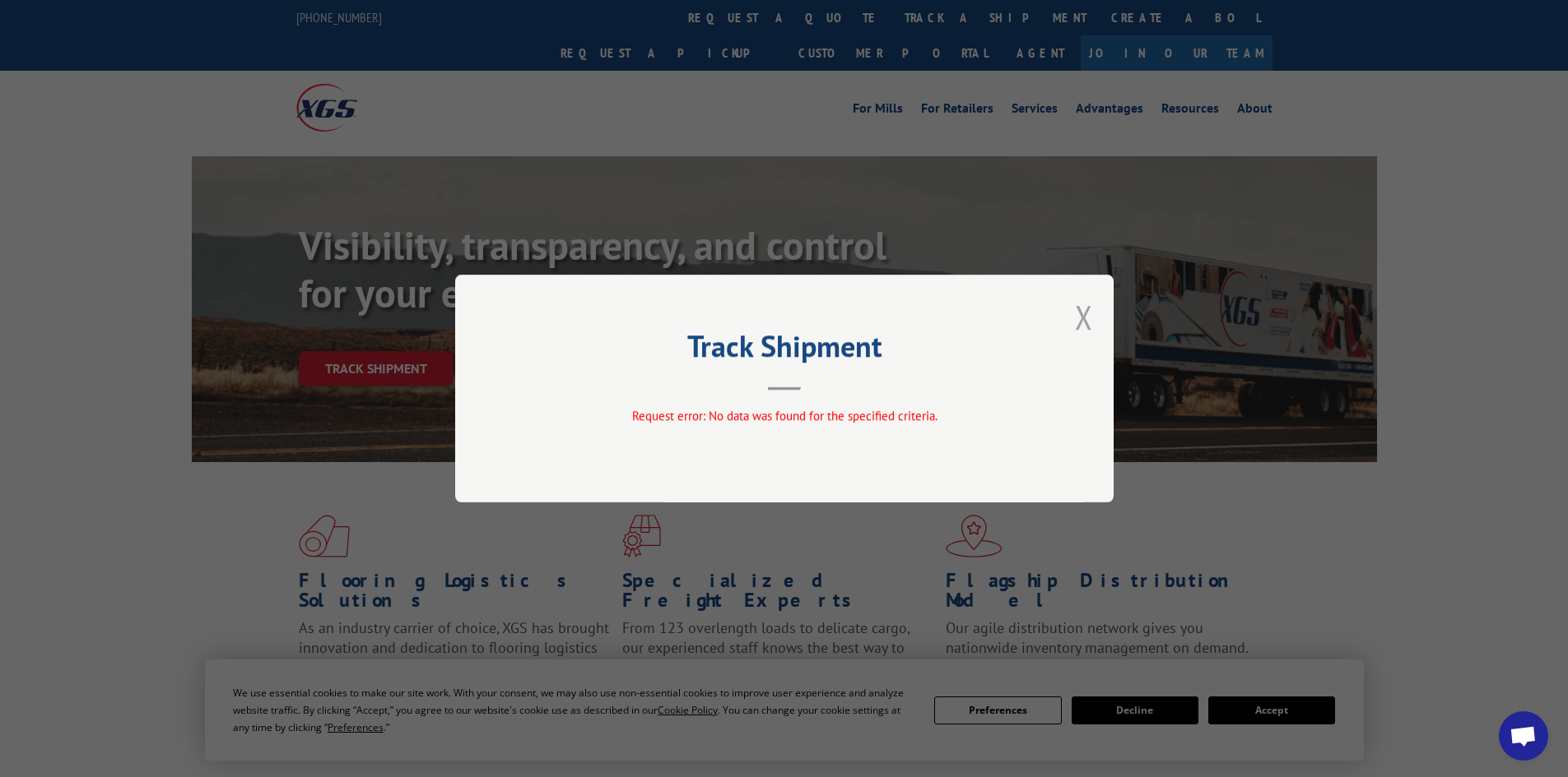
click at [1083, 321] on button "Close modal" at bounding box center [1083, 317] width 18 height 43
